Goal: Find contact information: Find contact information

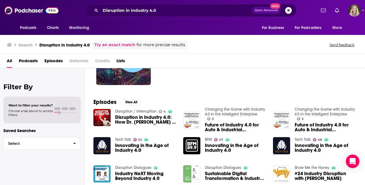
scroll to position [49, 0]
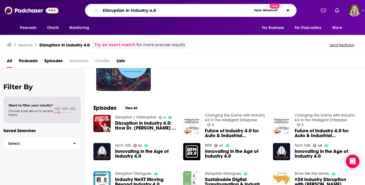
drag, startPoint x: 166, startPoint y: 13, endPoint x: 97, endPoint y: 12, distance: 69.0
click at [97, 12] on div "Disruption in Industry 4.0 Open Advanced New" at bounding box center [191, 10] width 212 height 13
type input "20VC"
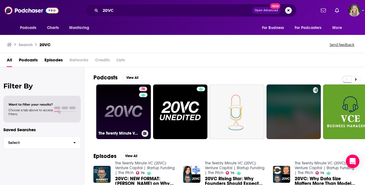
click at [112, 121] on link "76 The Twenty Minute VC (20VC): Venture Capital | Startup Funding | The Pitch" at bounding box center [123, 111] width 55 height 55
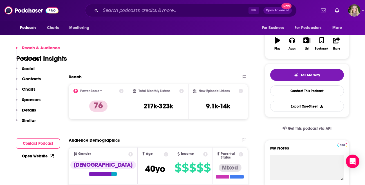
scroll to position [137, 0]
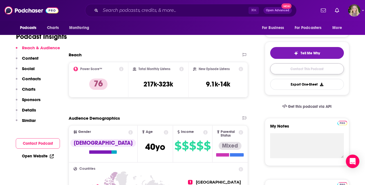
click at [312, 69] on link "Contact This Podcast" at bounding box center [307, 68] width 74 height 11
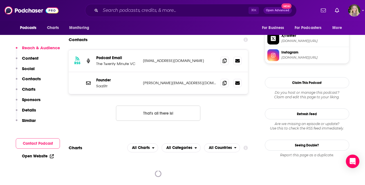
scroll to position [514, 0]
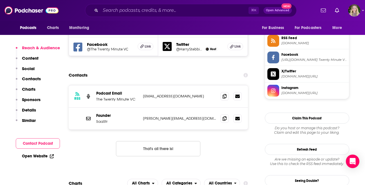
click at [154, 108] on div "Founder SaaStr [PERSON_NAME][EMAIL_ADDRESS][DOMAIN_NAME] [PERSON_NAME][EMAIL_AD…" at bounding box center [159, 119] width 180 height 22
click at [224, 116] on icon at bounding box center [225, 118] width 4 height 5
